Goal: Task Accomplishment & Management: Manage account settings

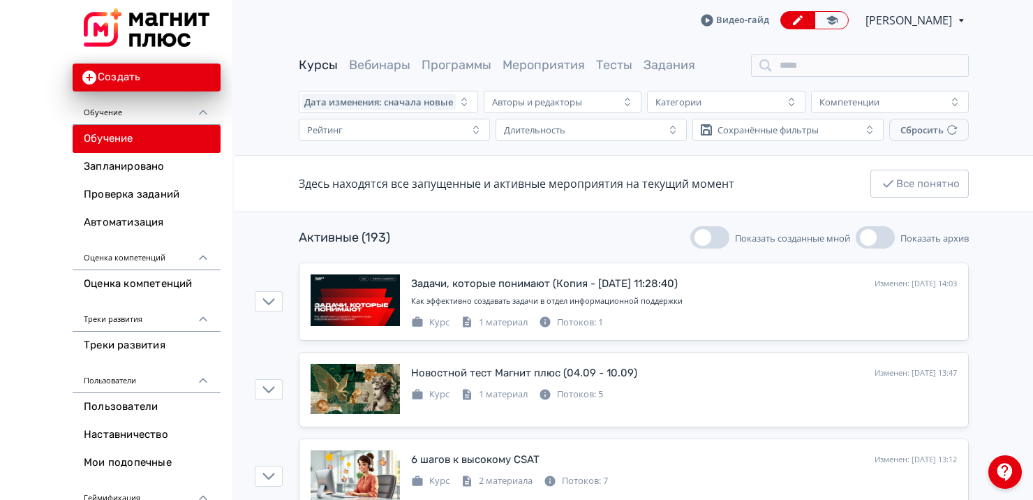
click at [872, 27] on span "[PERSON_NAME]" at bounding box center [909, 20] width 89 height 17
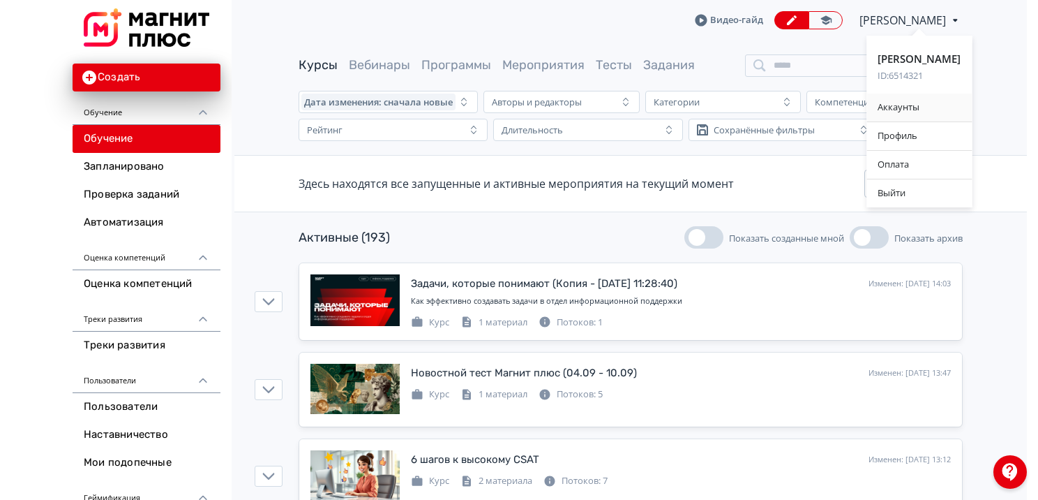
click at [899, 110] on div "Аккаунты" at bounding box center [919, 107] width 105 height 28
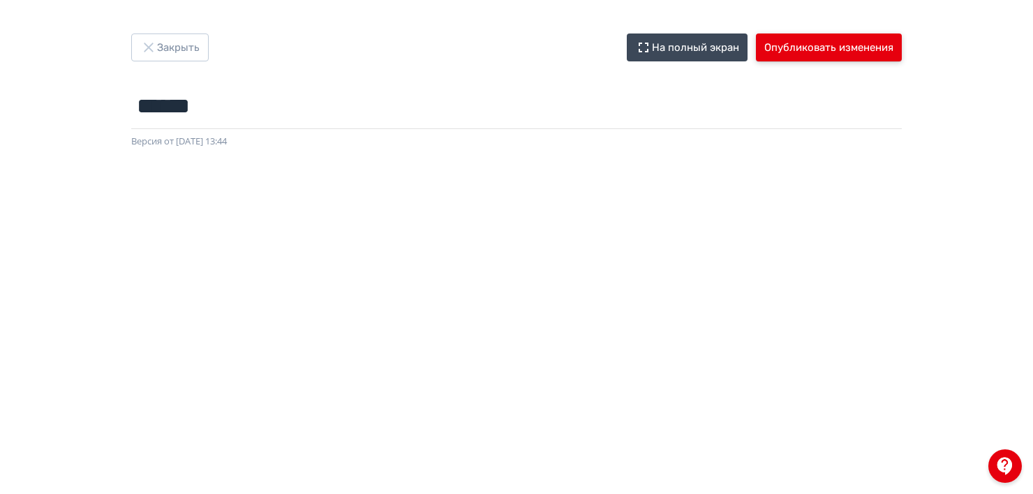
click at [774, 39] on button "Опубликовать изменения" at bounding box center [829, 47] width 146 height 28
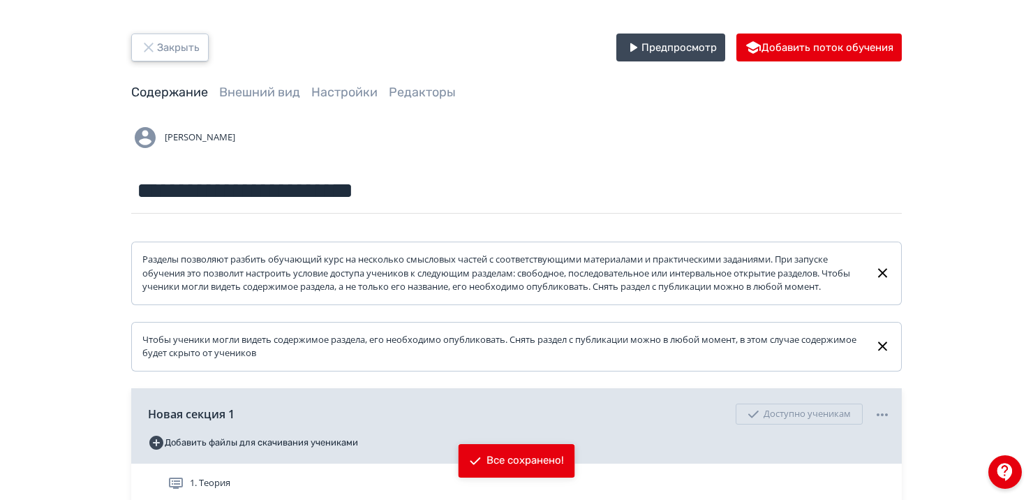
click at [170, 52] on button "Закрыть" at bounding box center [169, 47] width 77 height 28
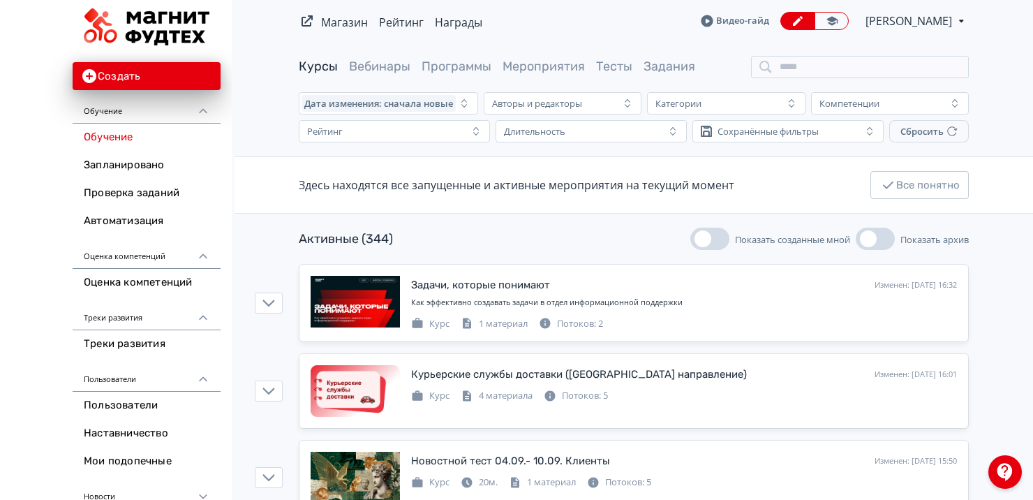
click at [918, 23] on span "[PERSON_NAME]" at bounding box center [909, 21] width 89 height 17
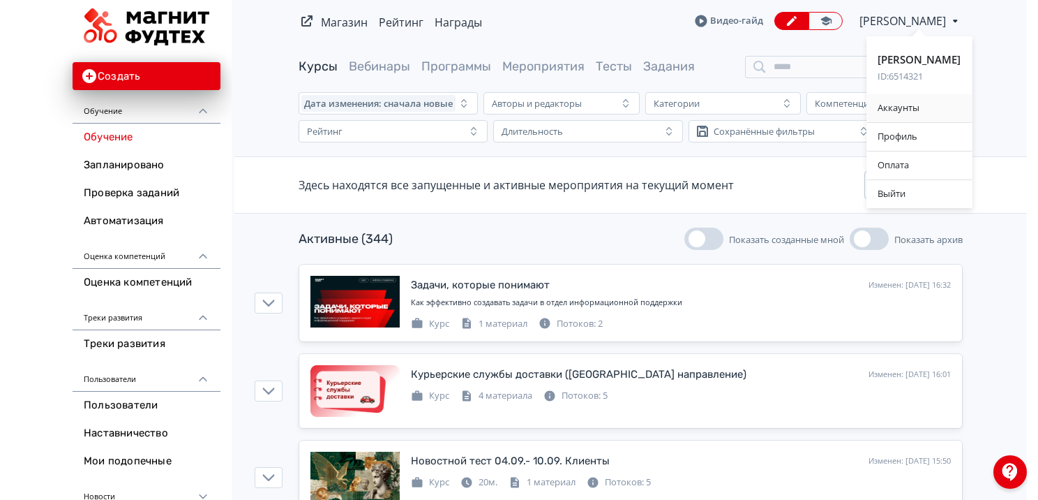
click at [891, 104] on div "Аккаунты" at bounding box center [919, 108] width 105 height 28
